Goal: Task Accomplishment & Management: Use online tool/utility

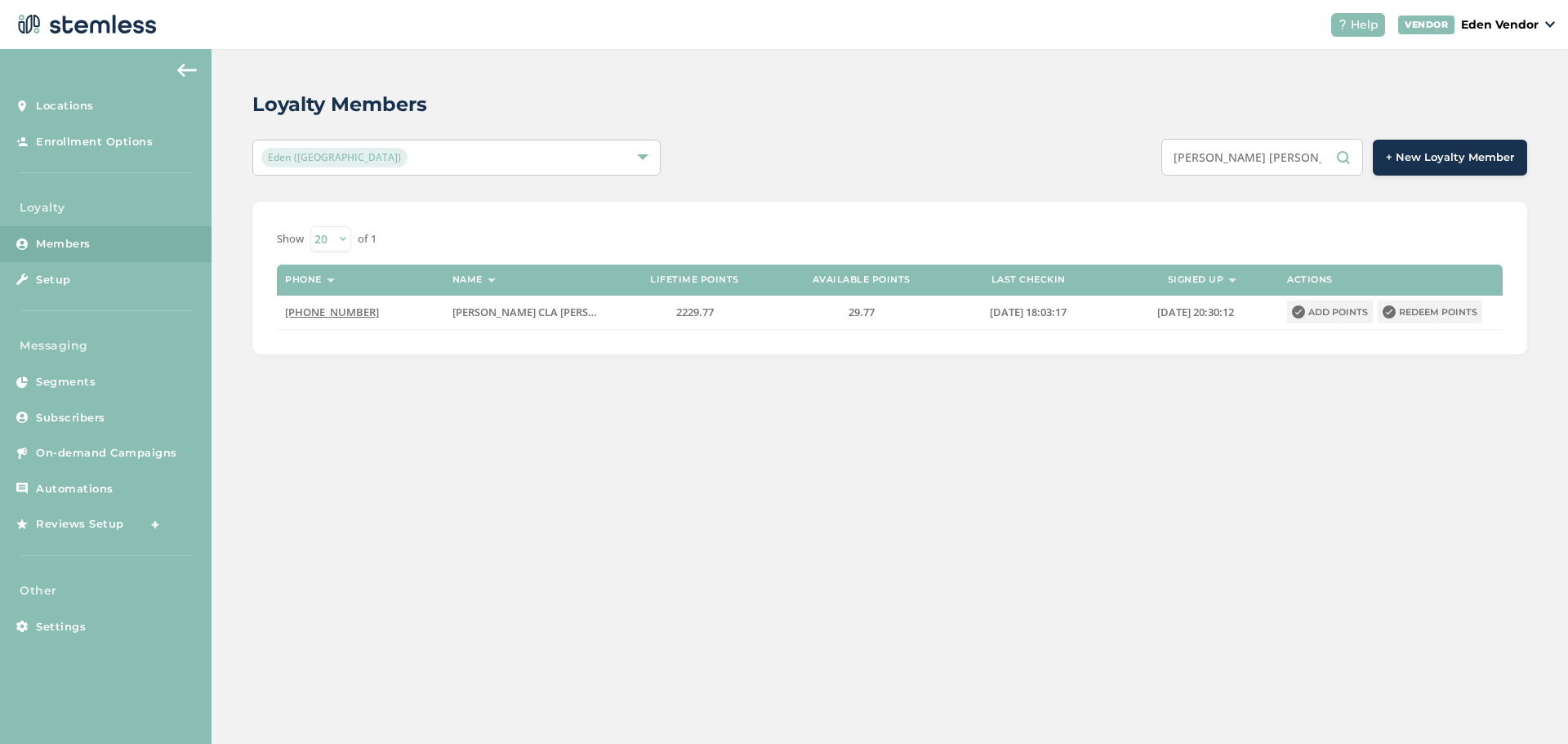
drag, startPoint x: 1320, startPoint y: 161, endPoint x: 1100, endPoint y: 206, distance: 224.6
click at [1100, 206] on div "Loyalty Members Eden (Okmulgee) [PERSON_NAME] [PERSON_NAME] + New Loyalty Membe…" at bounding box center [890, 222] width 1356 height 346
click at [992, 161] on div "[PERSON_NAME] [PERSON_NAME] + New Loyalty Member" at bounding box center [1155, 157] width 743 height 37
drag, startPoint x: 1327, startPoint y: 157, endPoint x: 975, endPoint y: 172, distance: 352.3
click at [977, 168] on div "[PERSON_NAME] [PERSON_NAME] + New Loyalty Member" at bounding box center [1155, 157] width 743 height 37
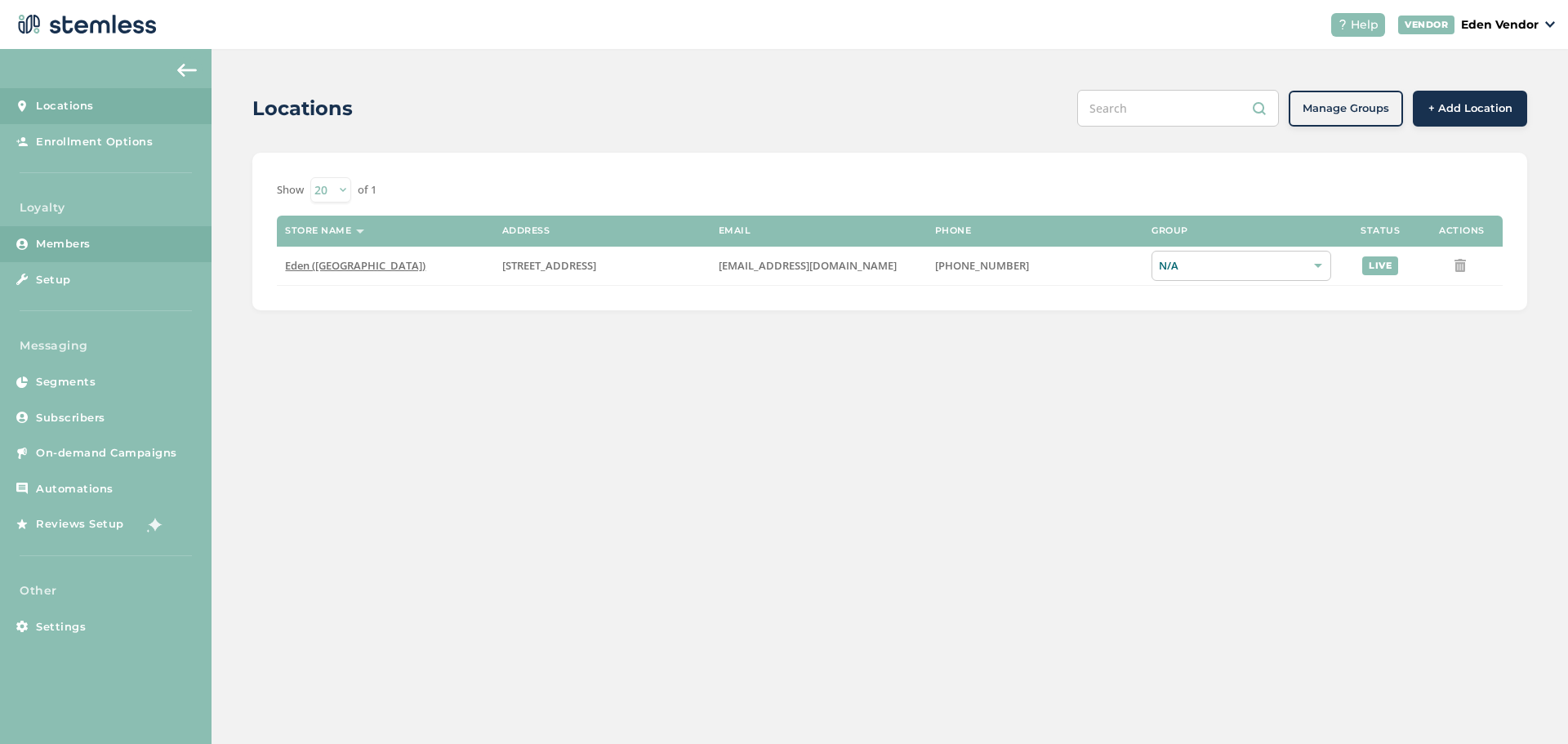
click at [138, 229] on link "Members" at bounding box center [105, 243] width 212 height 36
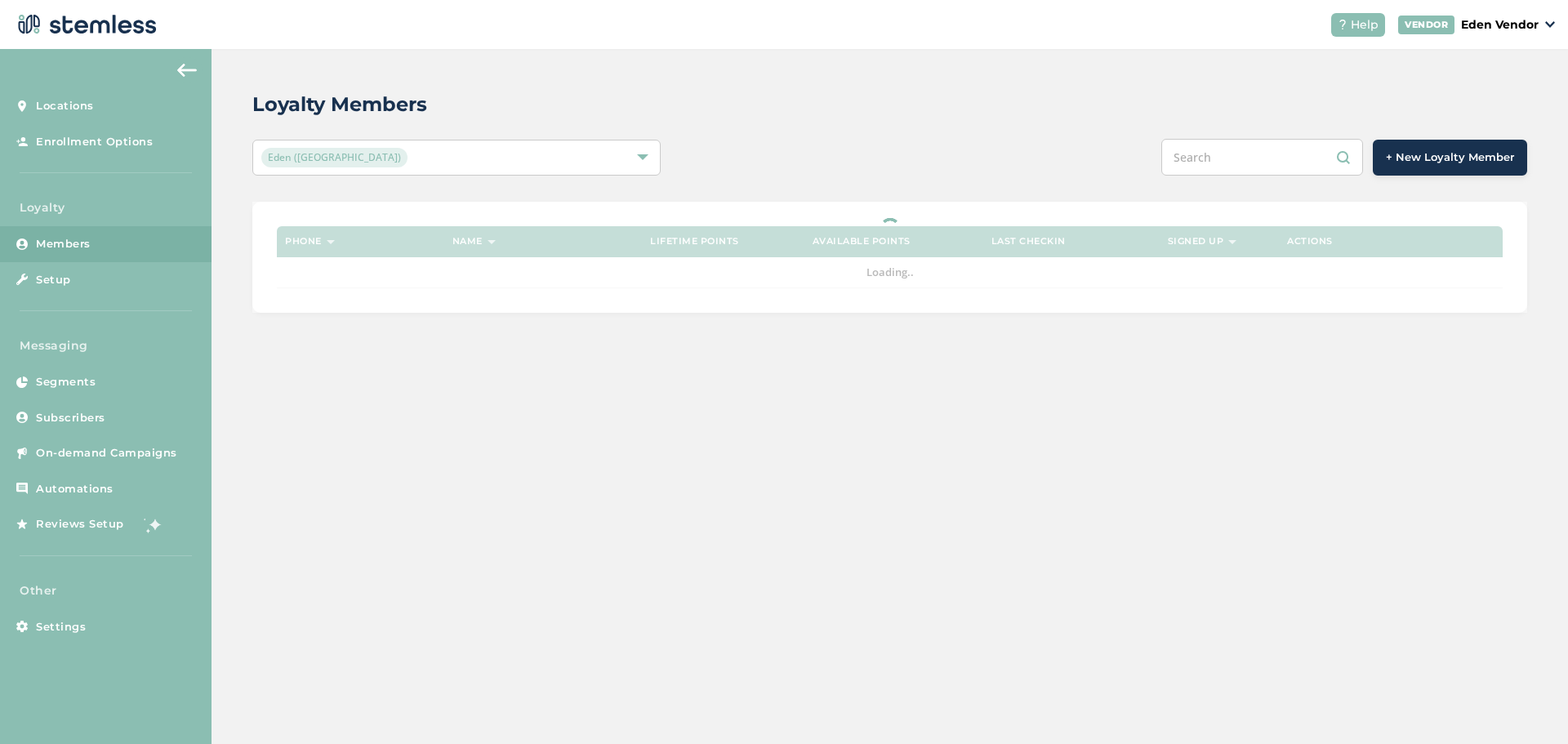
click at [1236, 164] on input "text" at bounding box center [1261, 157] width 202 height 37
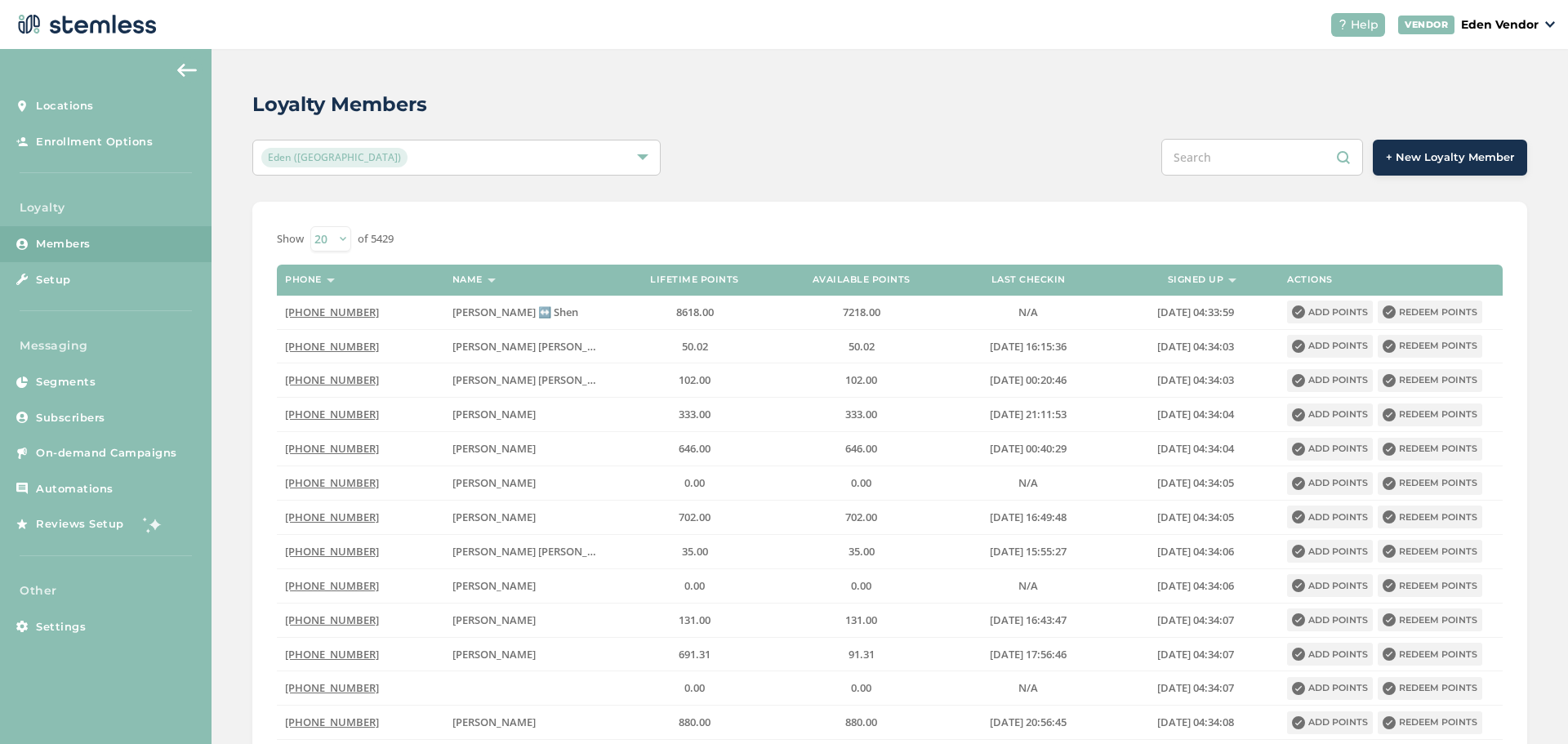
type input "v"
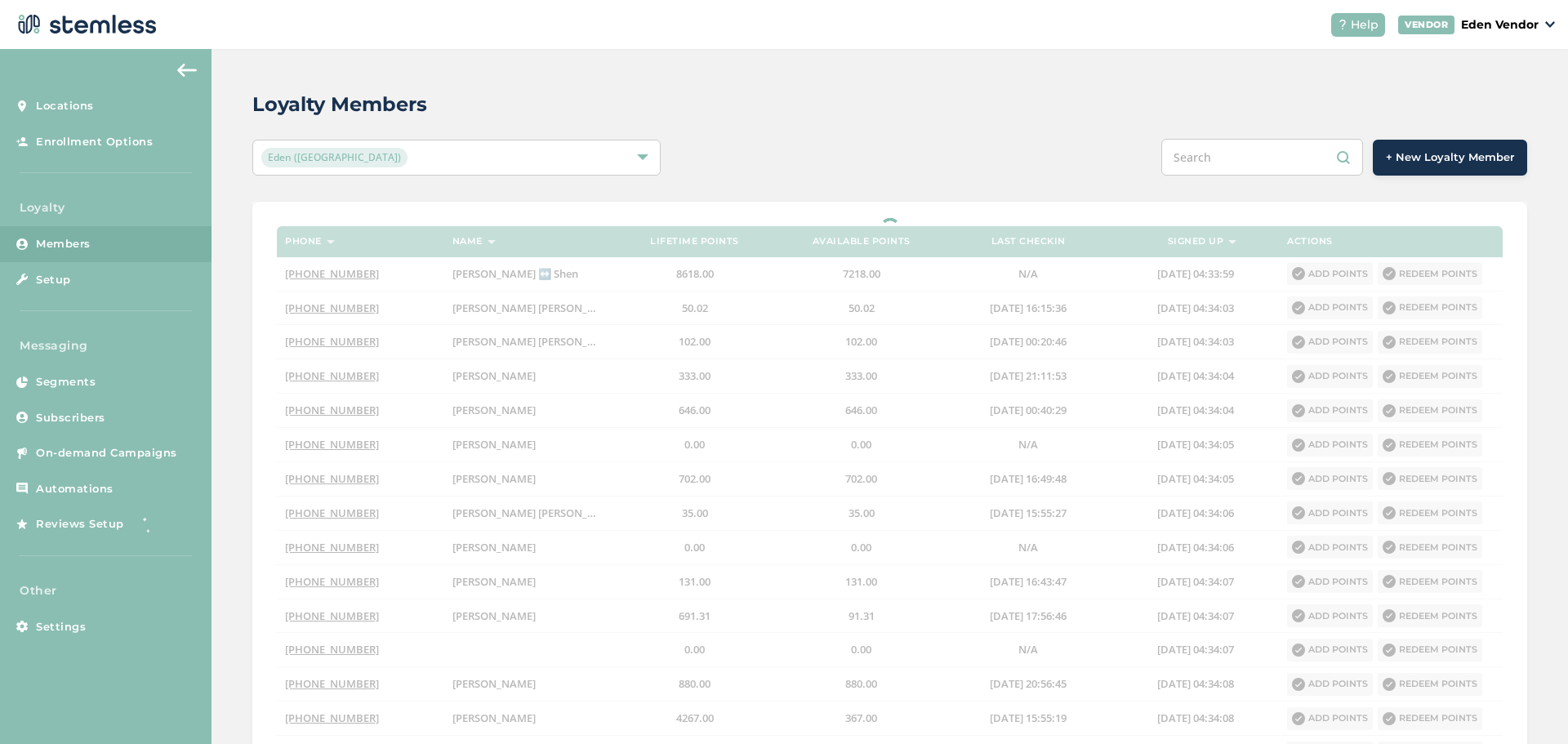
paste input "Jared Wesley Christian Keller"
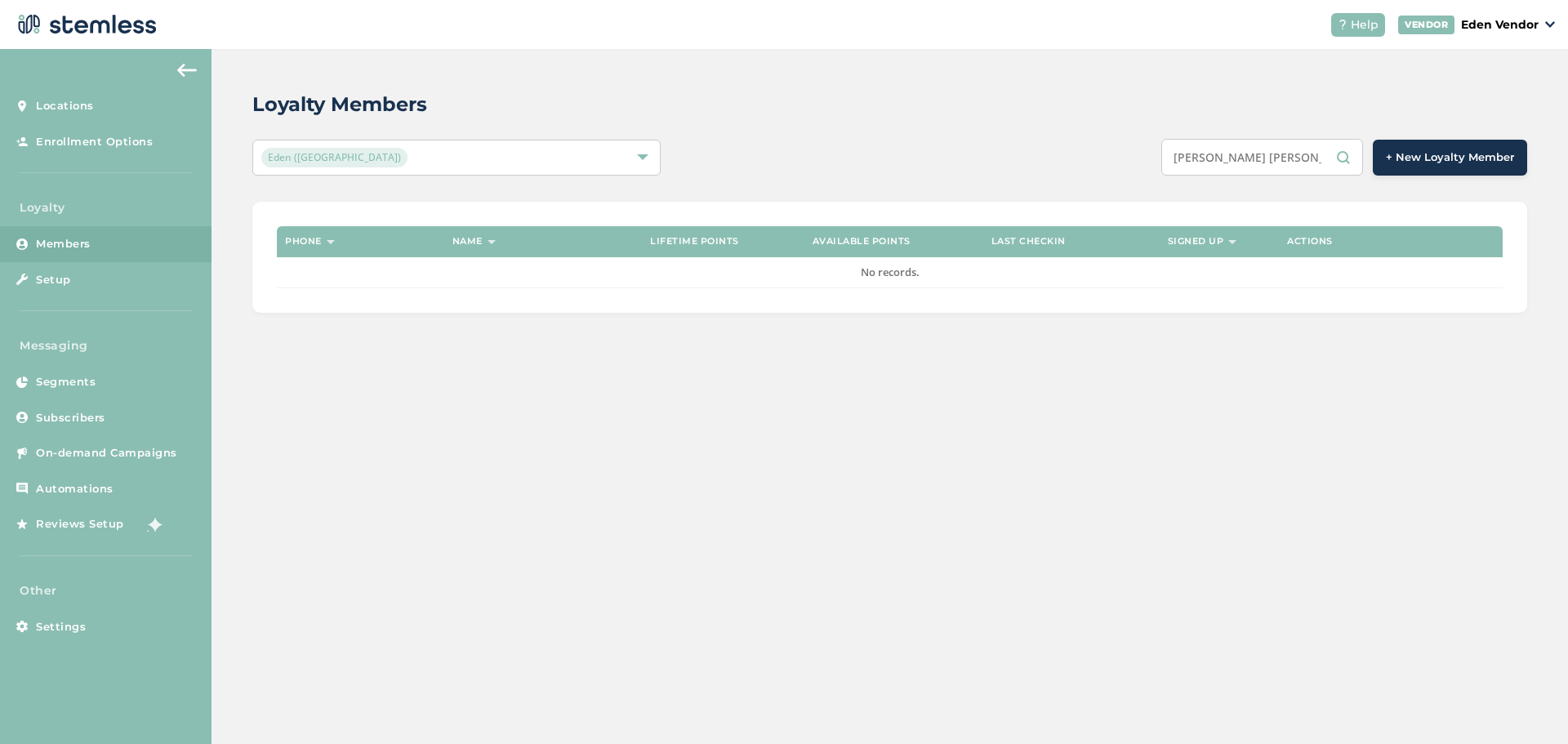
drag, startPoint x: 1282, startPoint y: 160, endPoint x: 1208, endPoint y: 164, distance: 74.1
click at [1208, 164] on input "Jared Wesley Christian Keller" at bounding box center [1261, 157] width 202 height 37
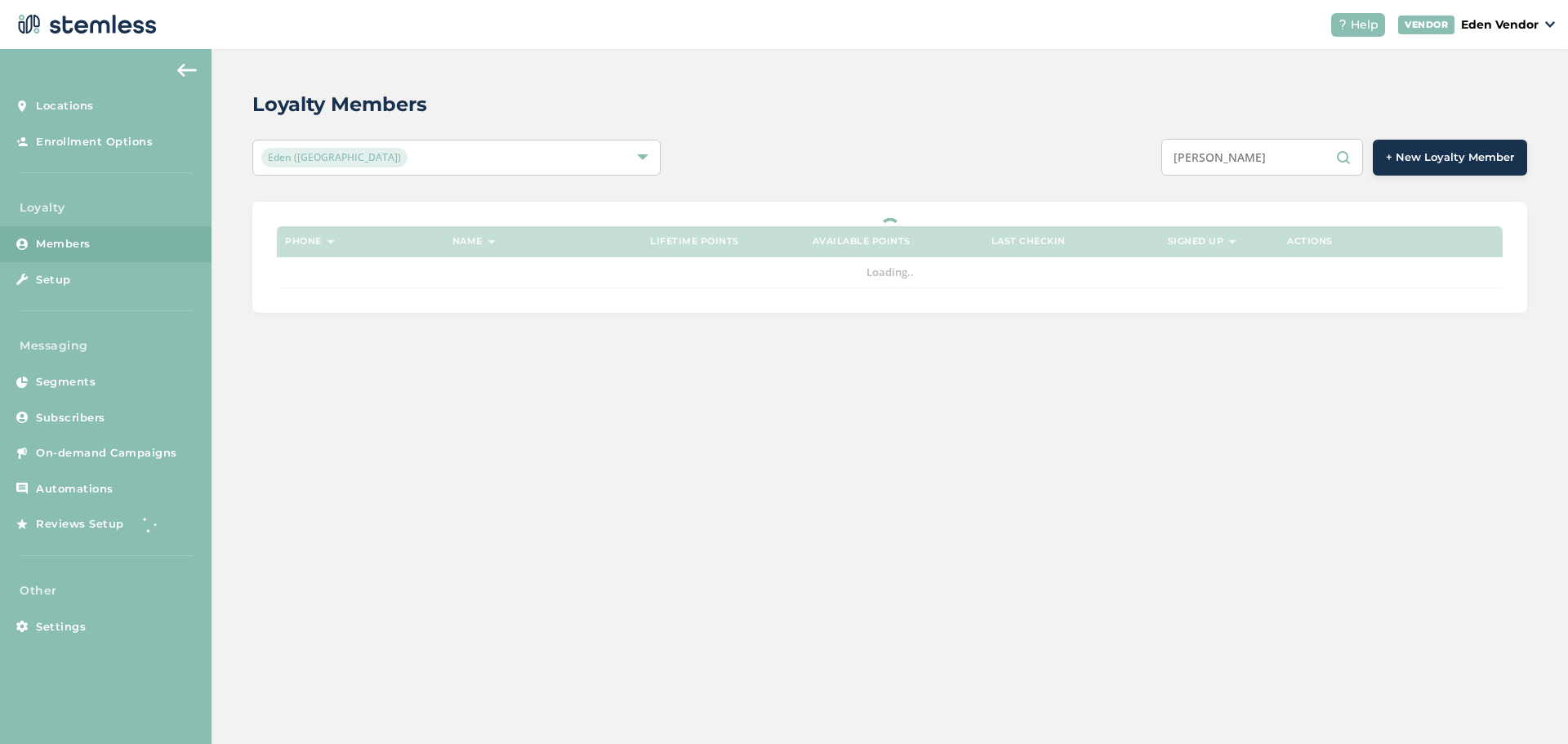
type input "Jared W Keller"
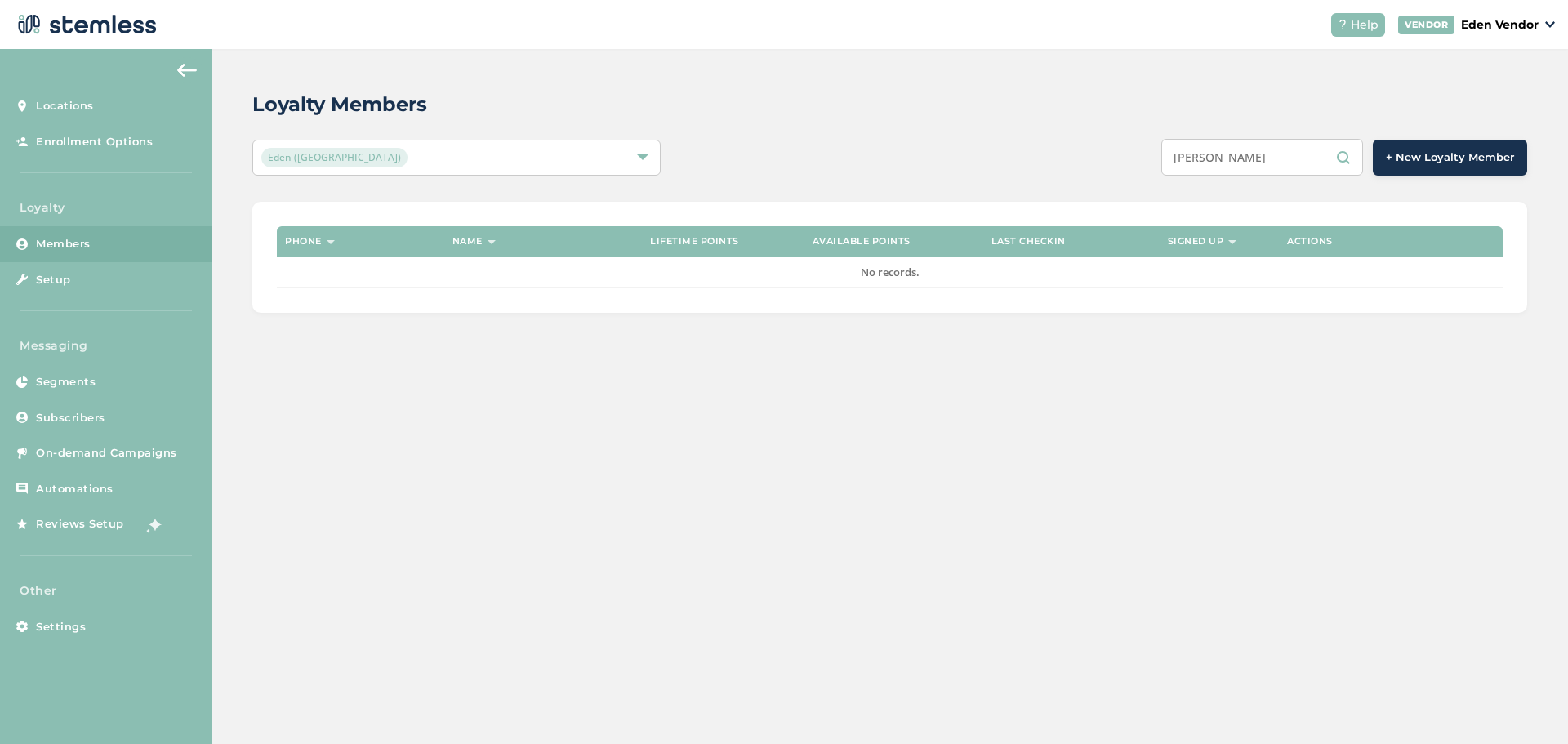
drag, startPoint x: 1287, startPoint y: 153, endPoint x: 1142, endPoint y: 168, distance: 145.8
click at [1142, 168] on div "Jared W Keller + New Loyalty Member" at bounding box center [1155, 157] width 743 height 37
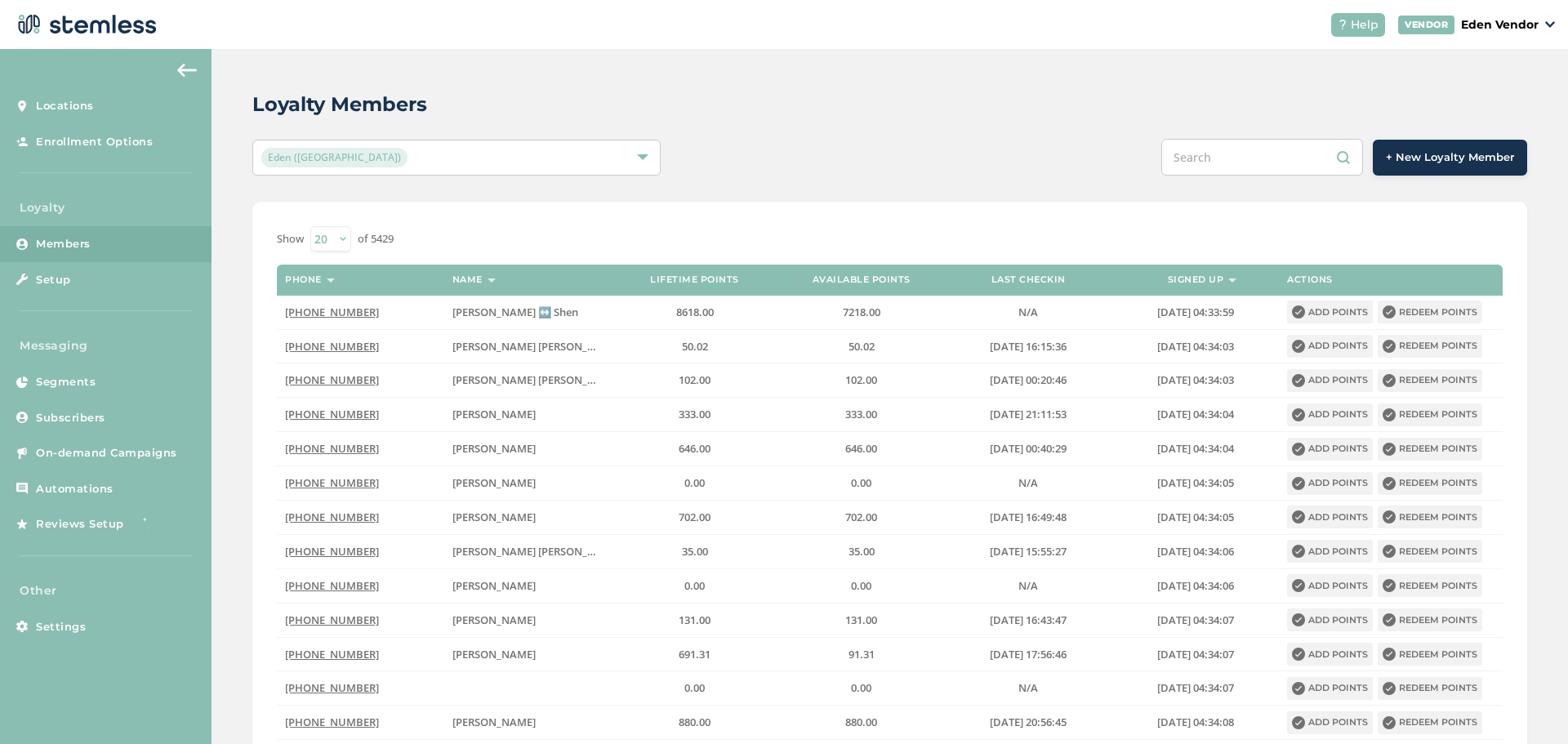
paste input "Jared Wesley Christian Keller"
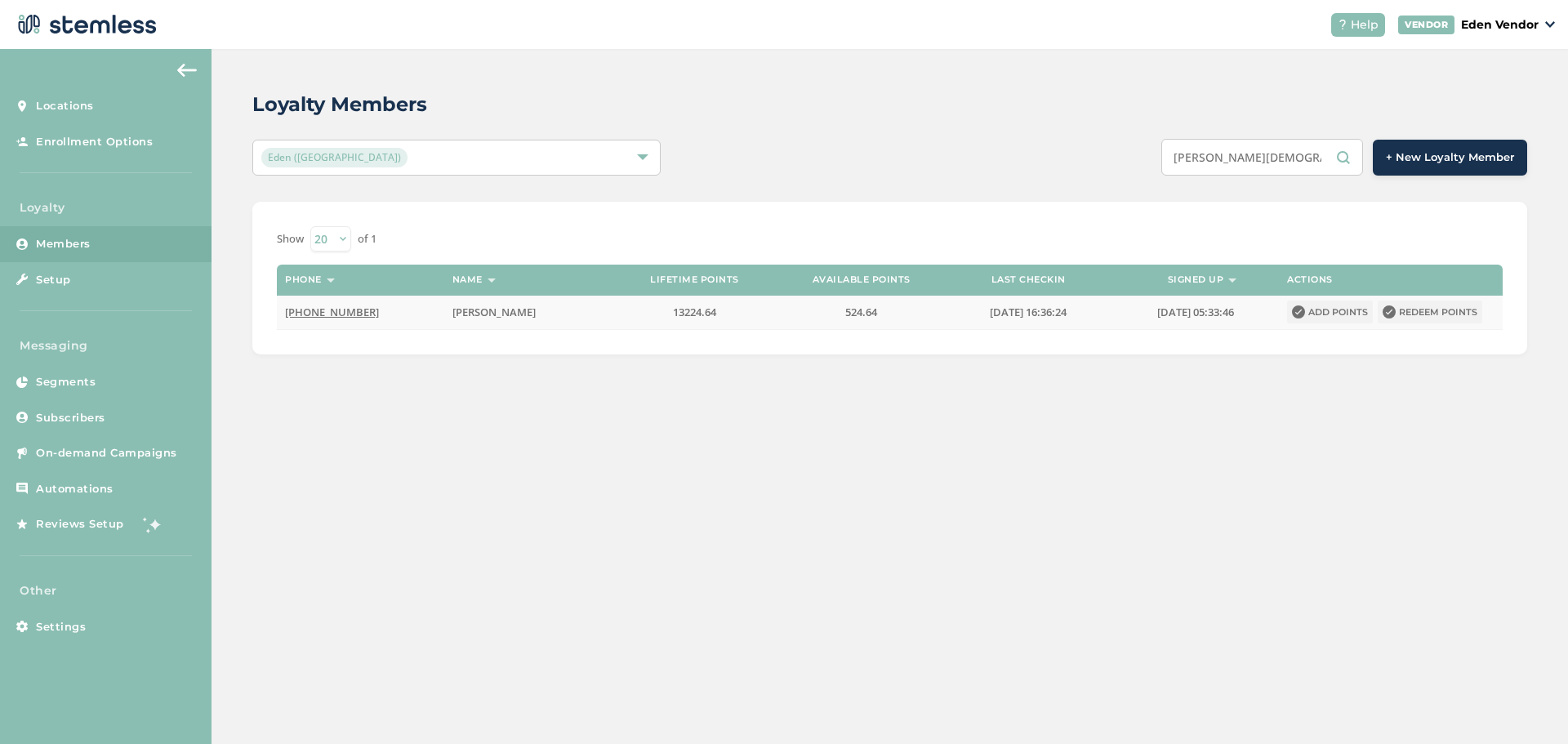
type input "Jared Wesley Christian"
click at [1447, 311] on button "Redeem points" at bounding box center [1429, 311] width 105 height 23
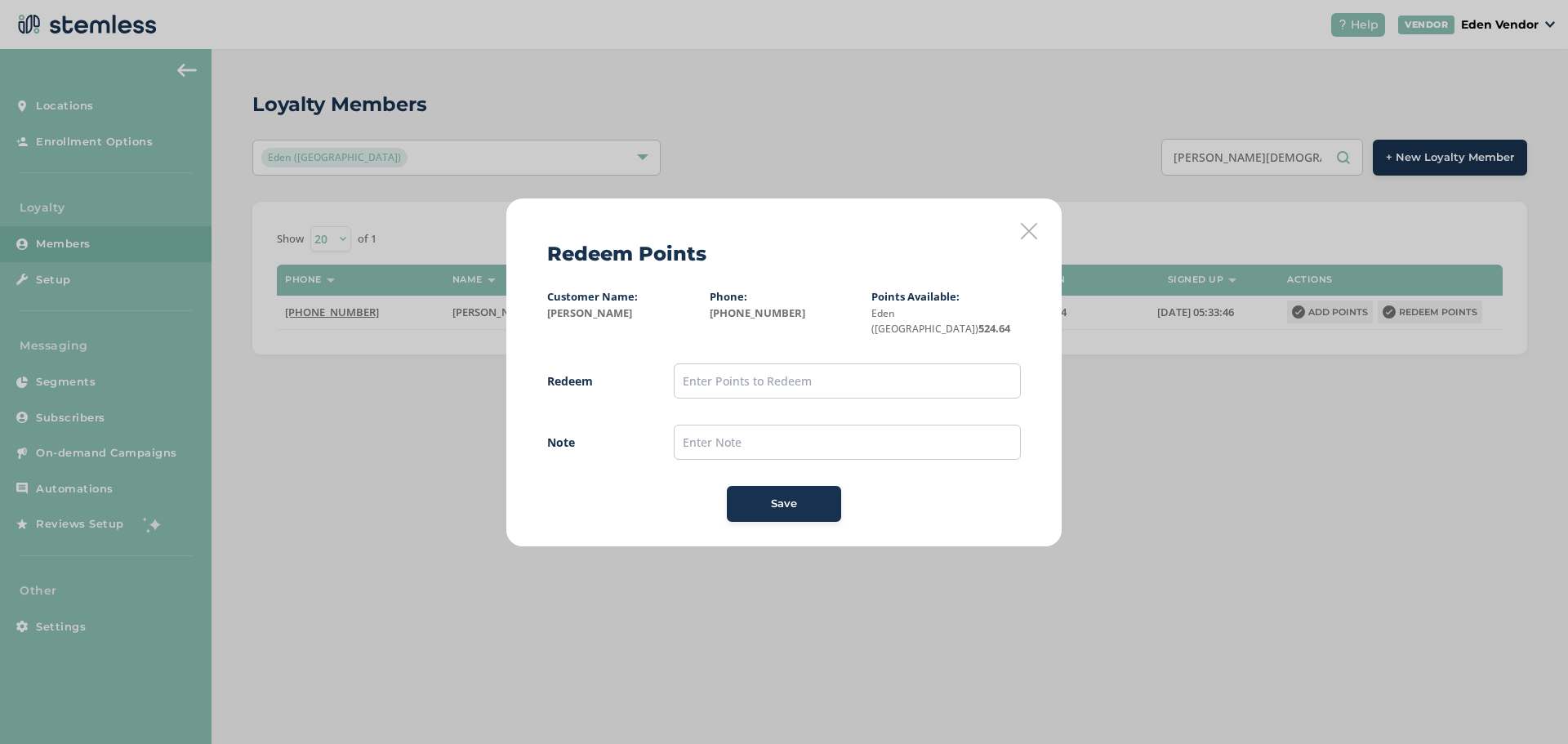
click at [1034, 239] on icon at bounding box center [1029, 232] width 17 height 17
